Goal: Task Accomplishment & Management: Manage account settings

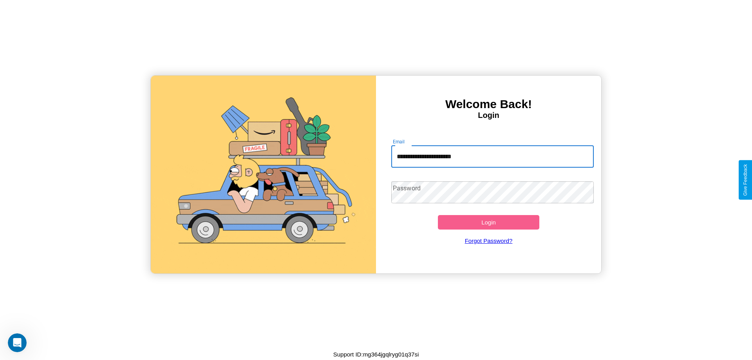
type input "**********"
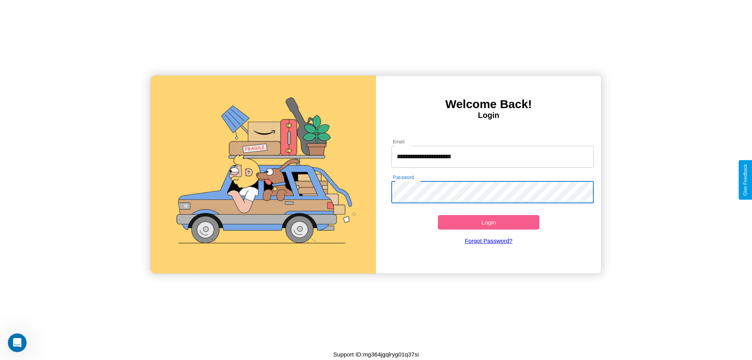
click at [488, 222] on button "Login" at bounding box center [488, 222] width 101 height 14
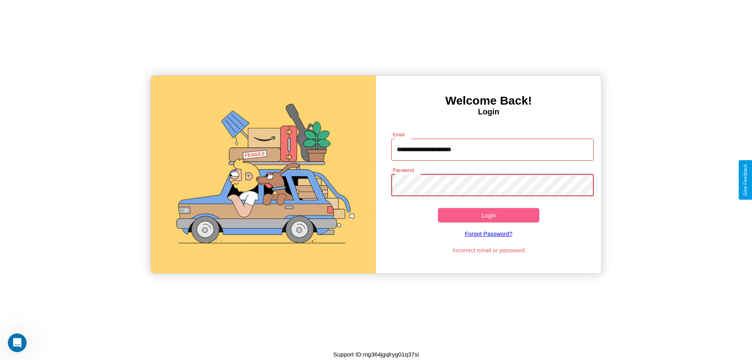
click at [488, 215] on button "Login" at bounding box center [488, 215] width 101 height 14
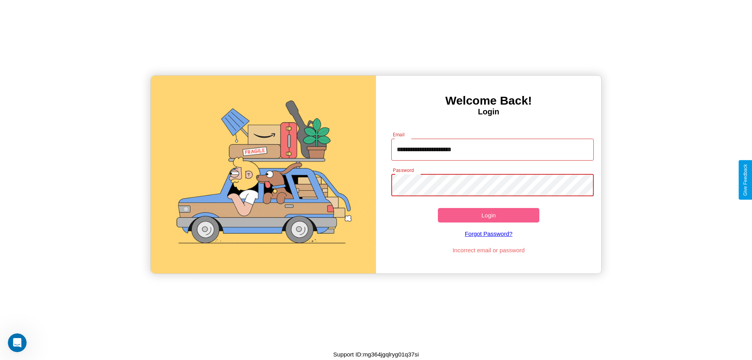
click at [488, 215] on button "Login" at bounding box center [488, 215] width 101 height 14
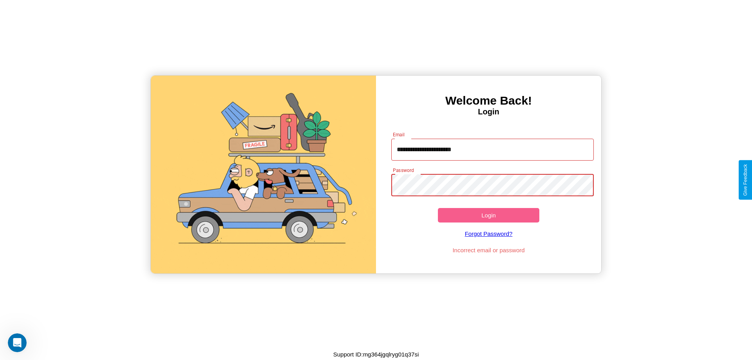
click at [488, 215] on button "Login" at bounding box center [488, 215] width 101 height 14
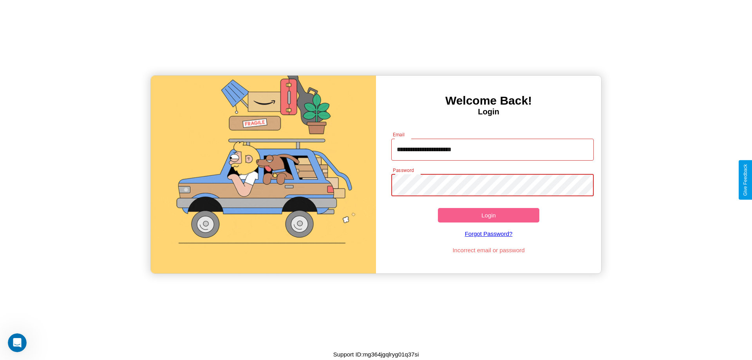
click at [488, 215] on button "Login" at bounding box center [488, 215] width 101 height 14
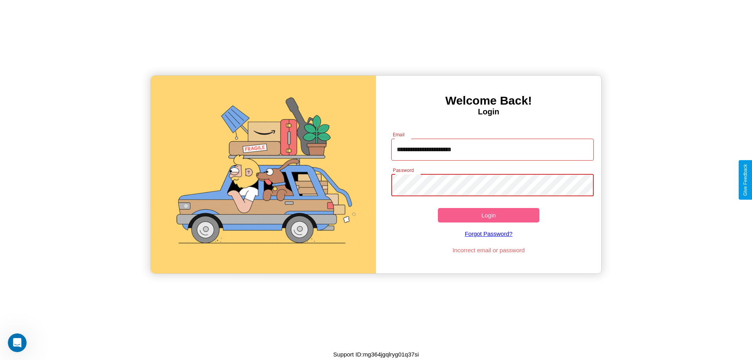
click at [488, 215] on button "Login" at bounding box center [488, 215] width 101 height 14
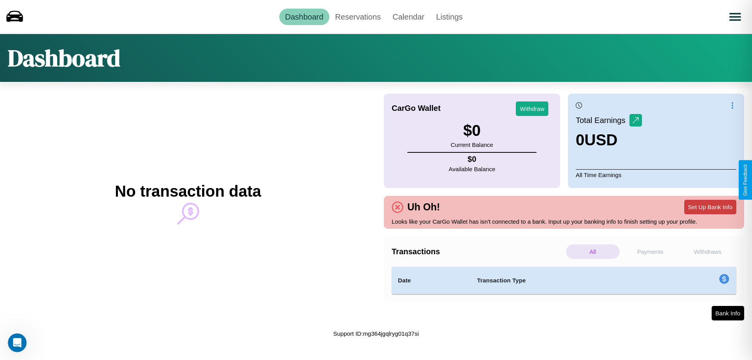
click at [710, 207] on button "Set Up Bank Info" at bounding box center [710, 207] width 52 height 14
